Goal: Task Accomplishment & Management: Manage account settings

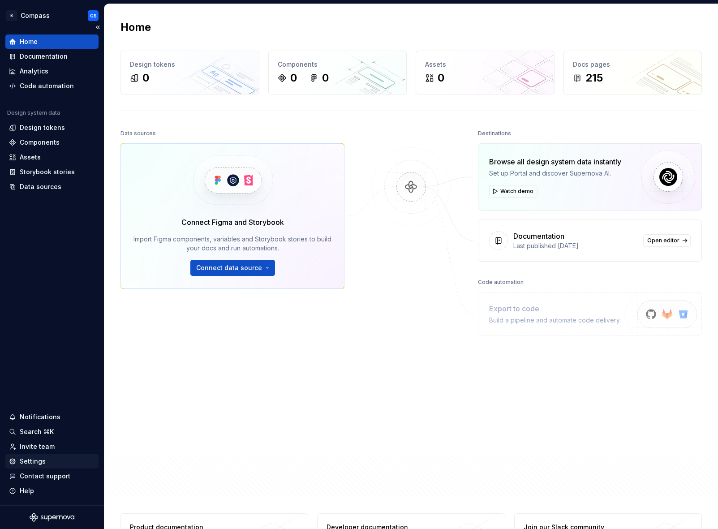
click at [39, 463] on div "Settings" at bounding box center [33, 461] width 26 height 9
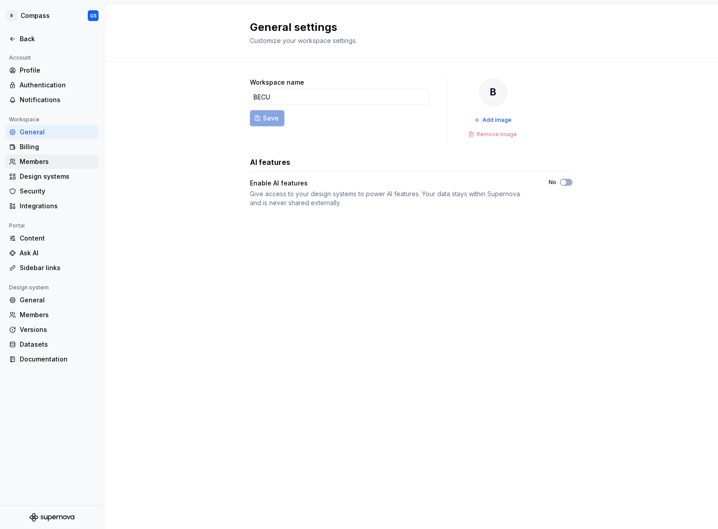
click at [51, 162] on div "Members" at bounding box center [57, 161] width 75 height 9
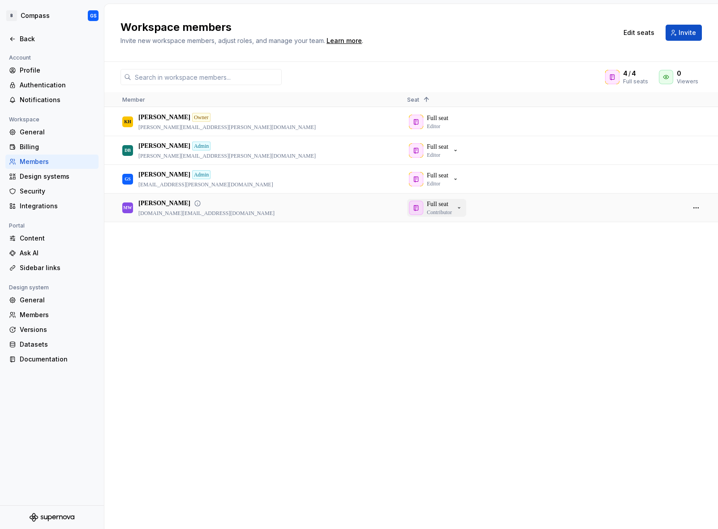
click at [463, 209] on icon "button" at bounding box center [458, 207] width 7 height 7
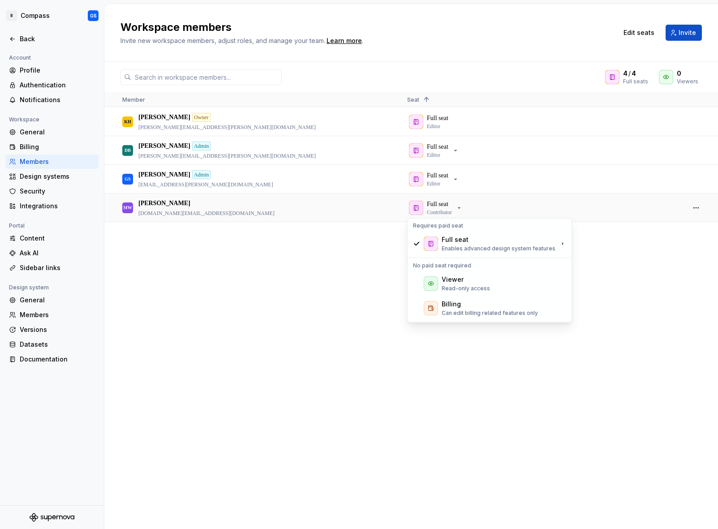
click at [628, 252] on div "KH [PERSON_NAME] Owner [PERSON_NAME][EMAIL_ADDRESS][PERSON_NAME][DOMAIN_NAME] F…" at bounding box center [411, 317] width 614 height 421
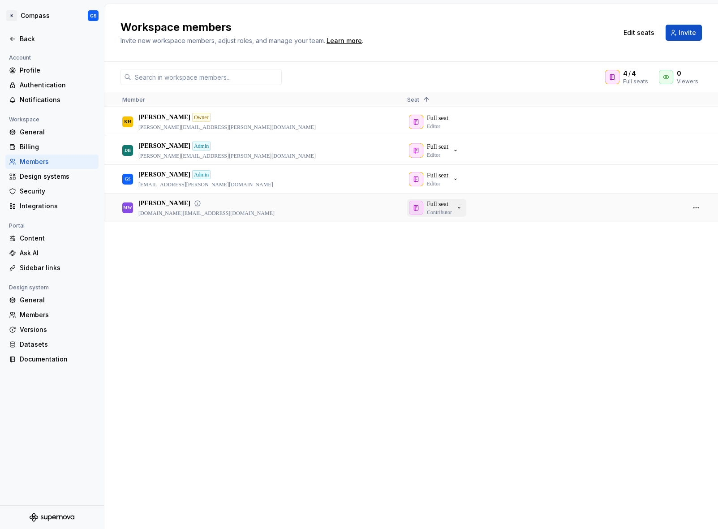
click at [463, 210] on icon "button" at bounding box center [458, 207] width 7 height 7
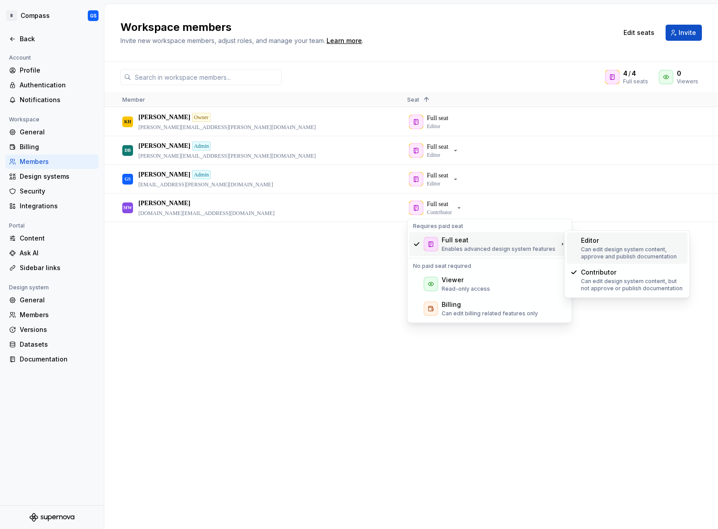
click at [608, 250] on p "Can edit design system content, approve and publish documentation" at bounding box center [632, 253] width 103 height 14
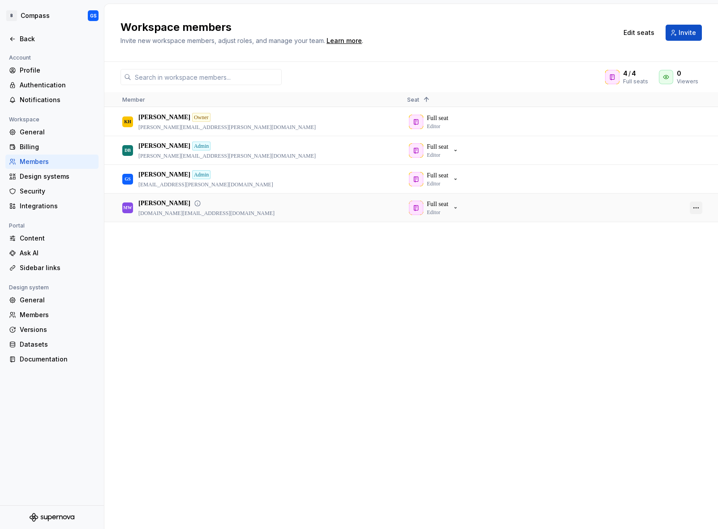
click at [697, 209] on button "button" at bounding box center [696, 208] width 13 height 13
click at [496, 264] on div "KH [PERSON_NAME] Owner [PERSON_NAME][EMAIL_ADDRESS][PERSON_NAME][DOMAIN_NAME] F…" at bounding box center [411, 317] width 614 height 421
